Goal: Check status

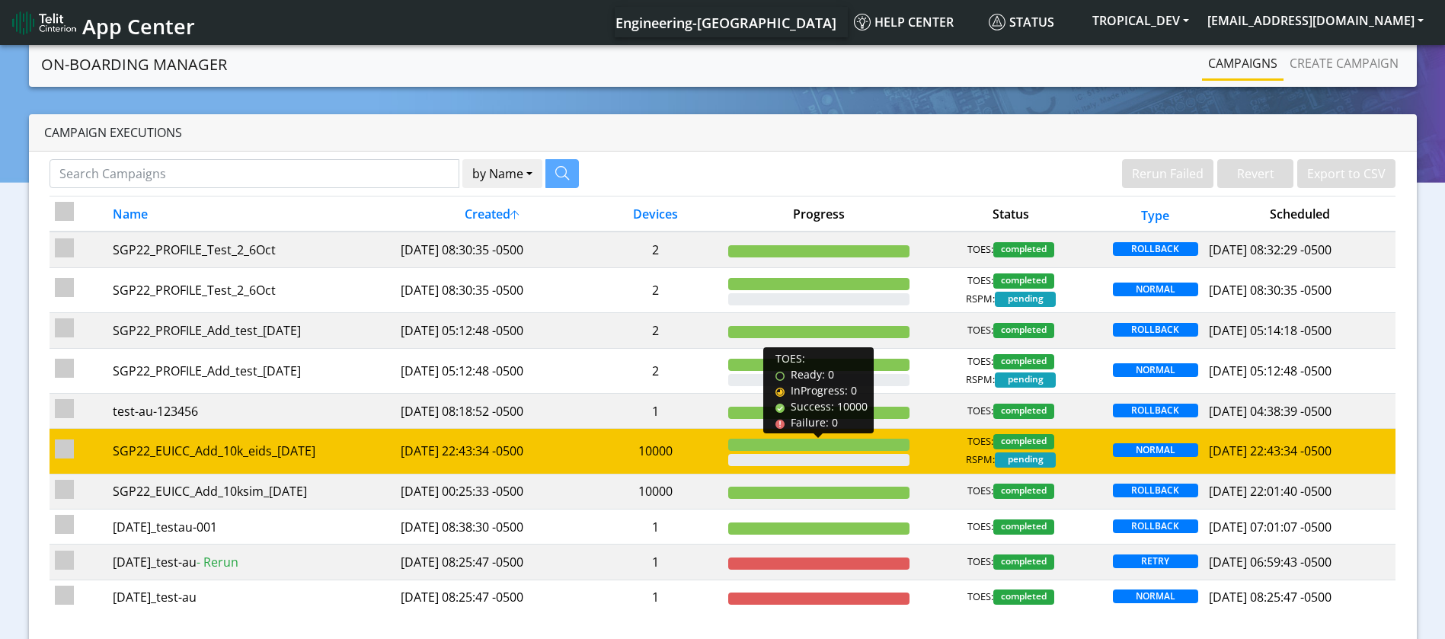
click at [822, 450] on div at bounding box center [818, 445] width 181 height 12
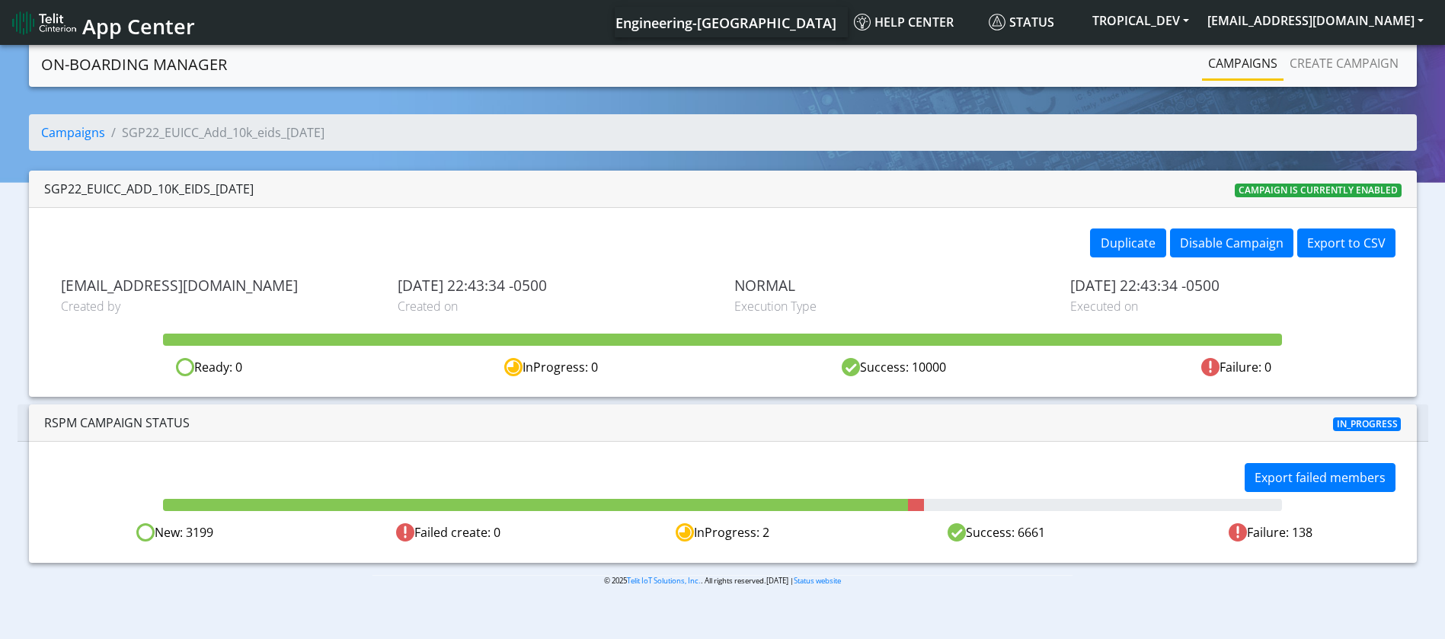
drag, startPoint x: 1046, startPoint y: 541, endPoint x: 1017, endPoint y: 540, distance: 29.0
click at [1017, 540] on div "Success: 6661" at bounding box center [996, 532] width 274 height 19
click at [734, 537] on div "InProgress: 2" at bounding box center [723, 532] width 274 height 19
click at [763, 530] on div "InProgress: 2" at bounding box center [723, 532] width 274 height 19
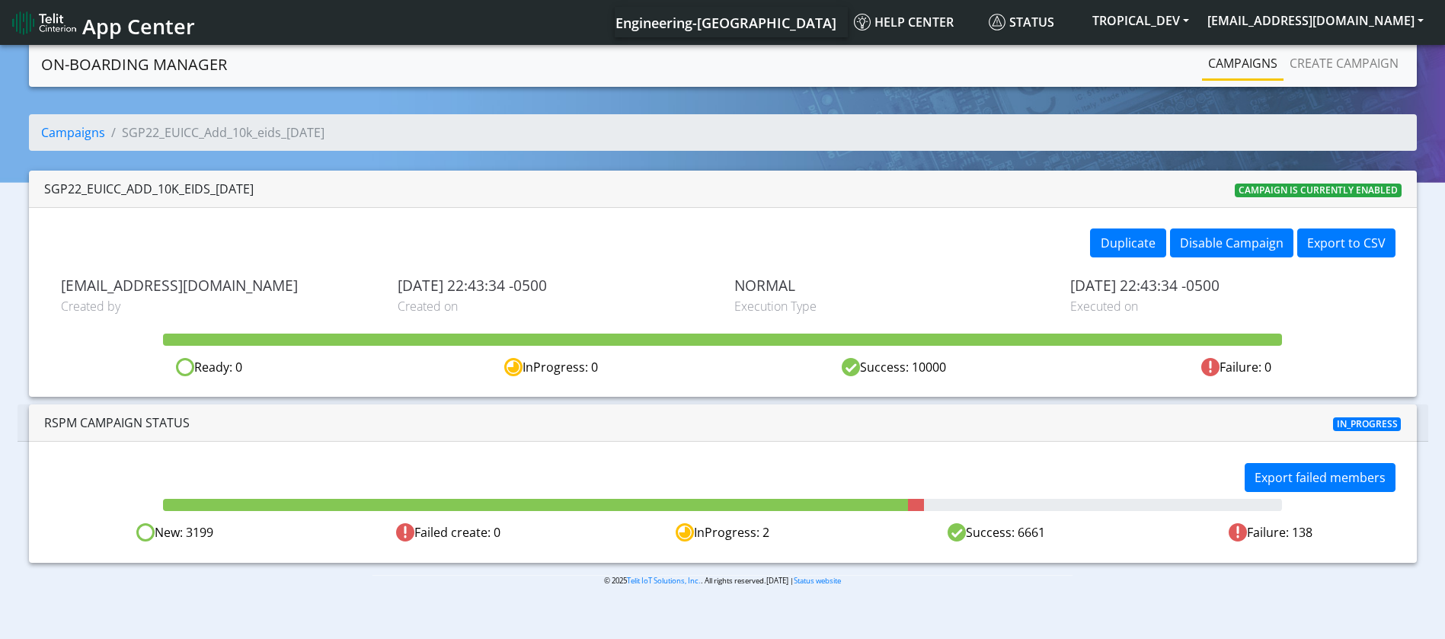
click at [789, 542] on div "Export failed members New: 3199 Failed create: 0 InProgress: 2 Success: 6661 Fa…" at bounding box center [723, 502] width 1388 height 120
click at [769, 536] on div "InProgress: 2" at bounding box center [723, 532] width 274 height 19
drag, startPoint x: 769, startPoint y: 535, endPoint x: 761, endPoint y: 536, distance: 7.7
click at [761, 536] on div "InProgress: 2" at bounding box center [723, 532] width 274 height 19
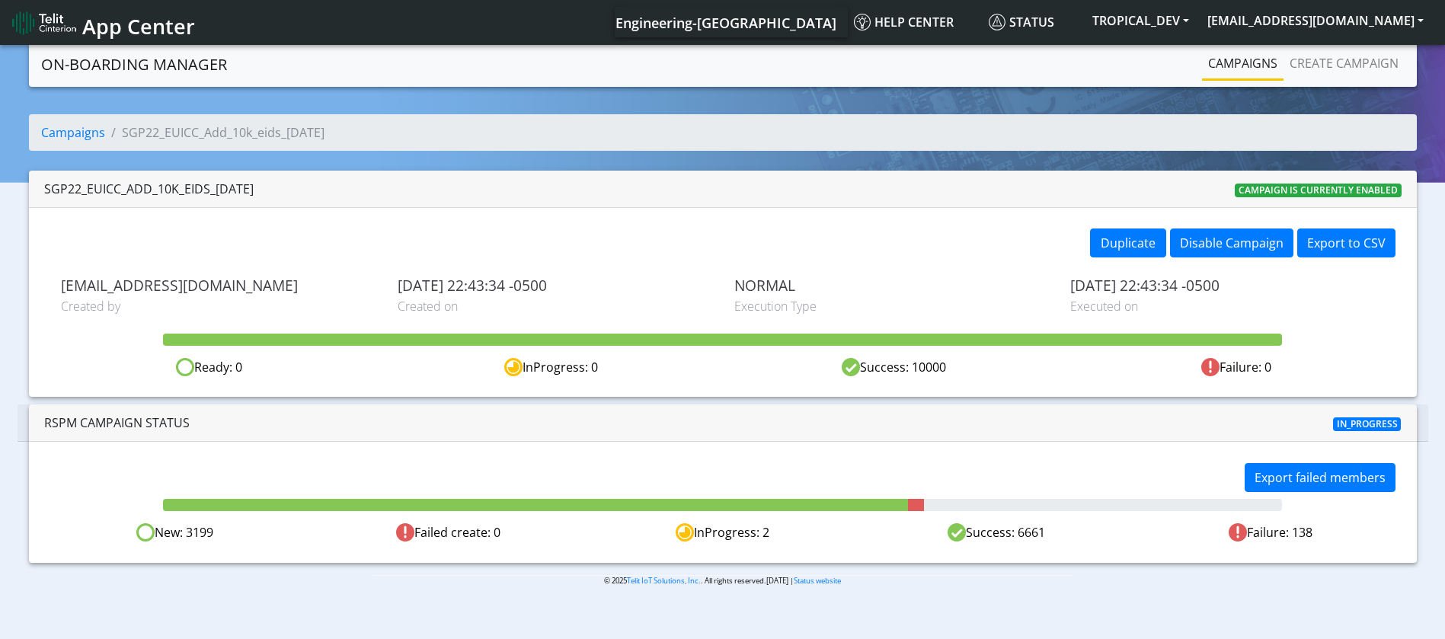
click at [1076, 443] on div "Export failed members New: 3199 Failed create: 0 InProgress: 2 Success: 6661 Fa…" at bounding box center [723, 502] width 1388 height 120
